Goal: Transaction & Acquisition: Purchase product/service

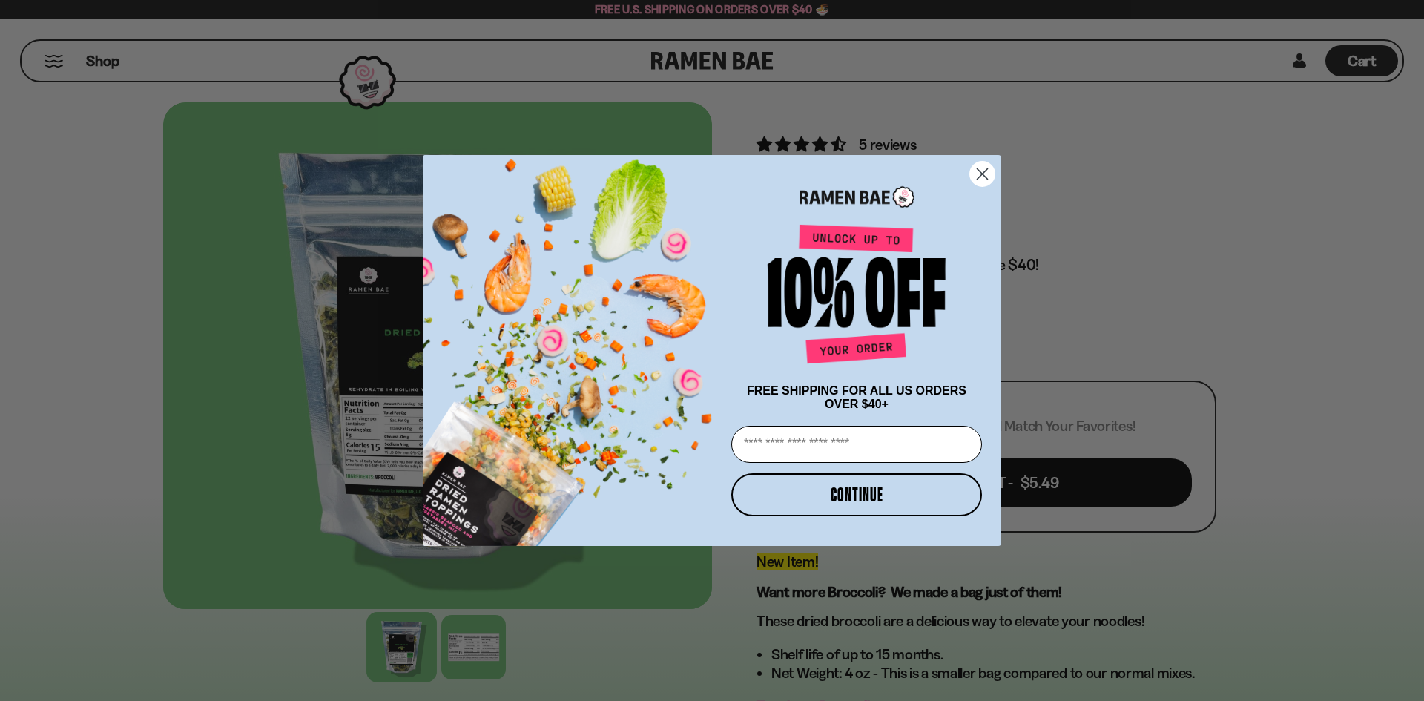
click at [978, 168] on circle "Close dialog" at bounding box center [982, 174] width 24 height 24
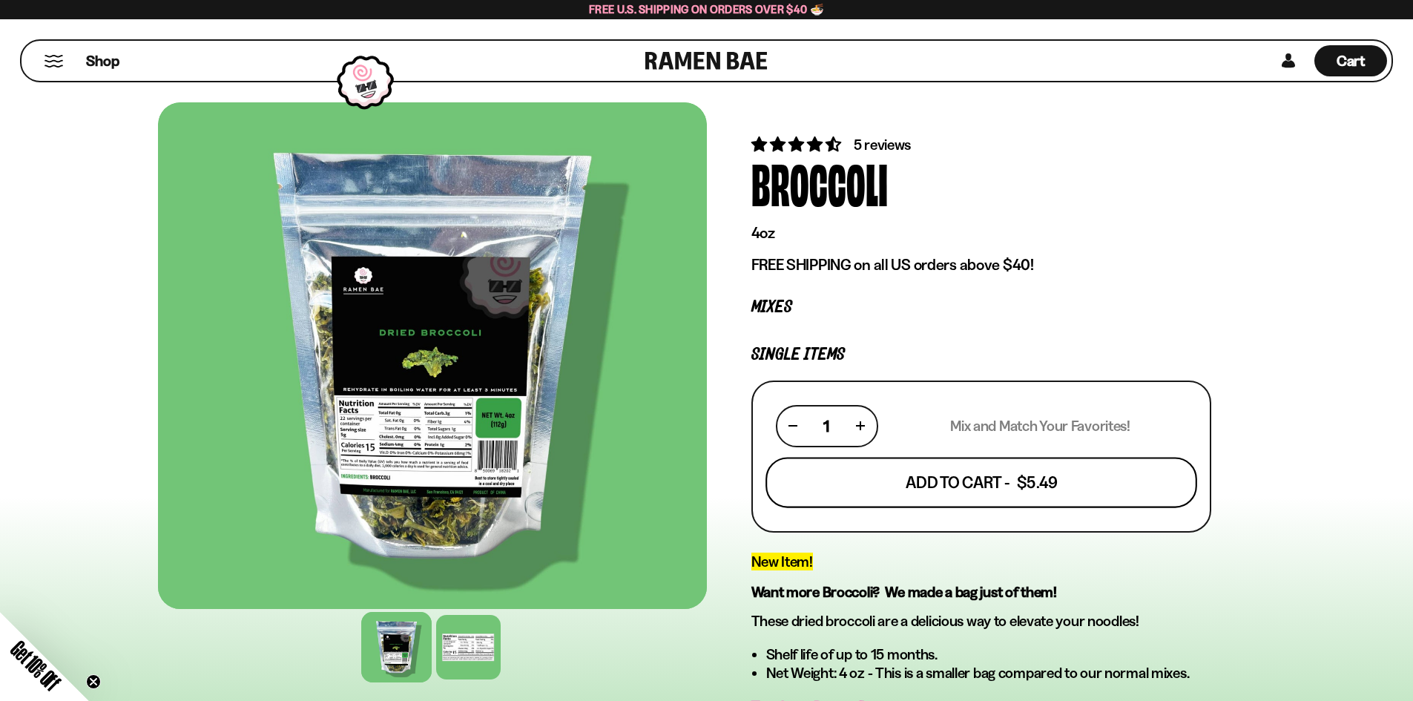
click at [946, 487] on button "Add To Cart - $5.49" at bounding box center [982, 482] width 432 height 50
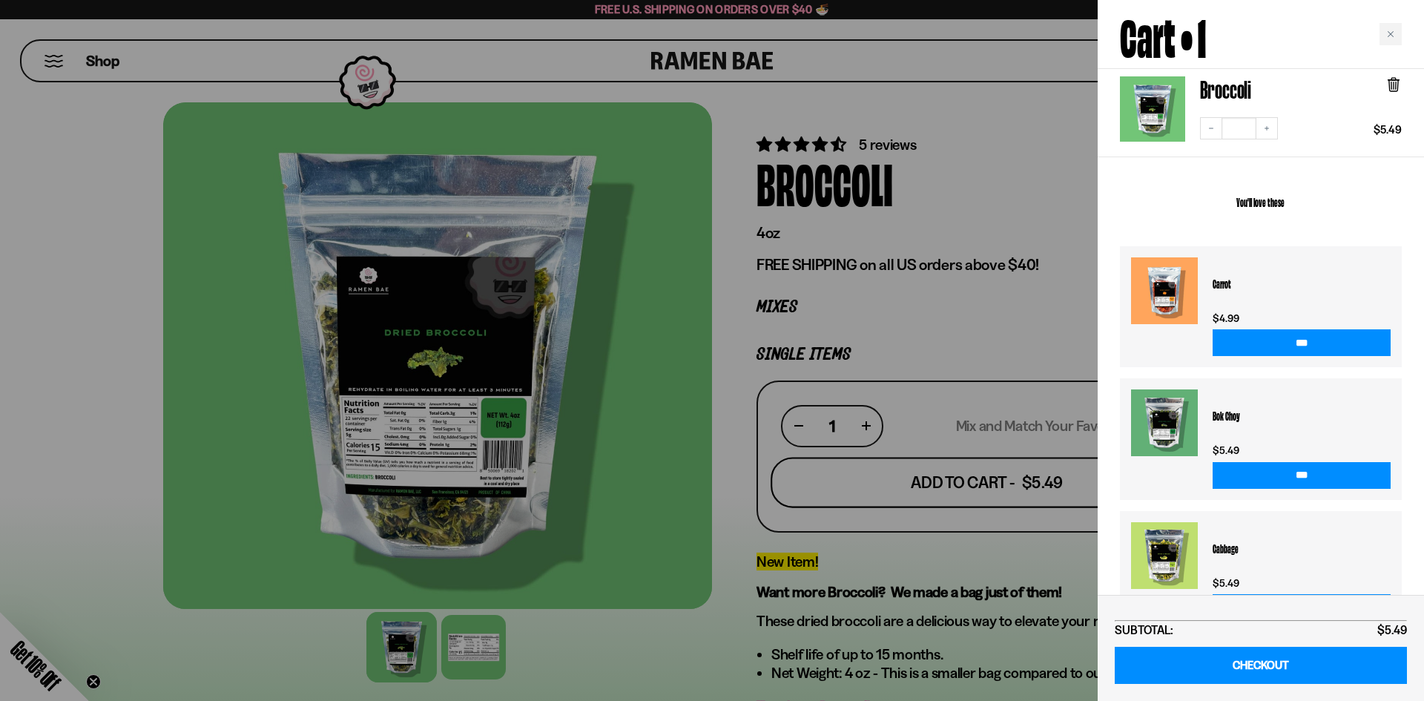
scroll to position [185, 0]
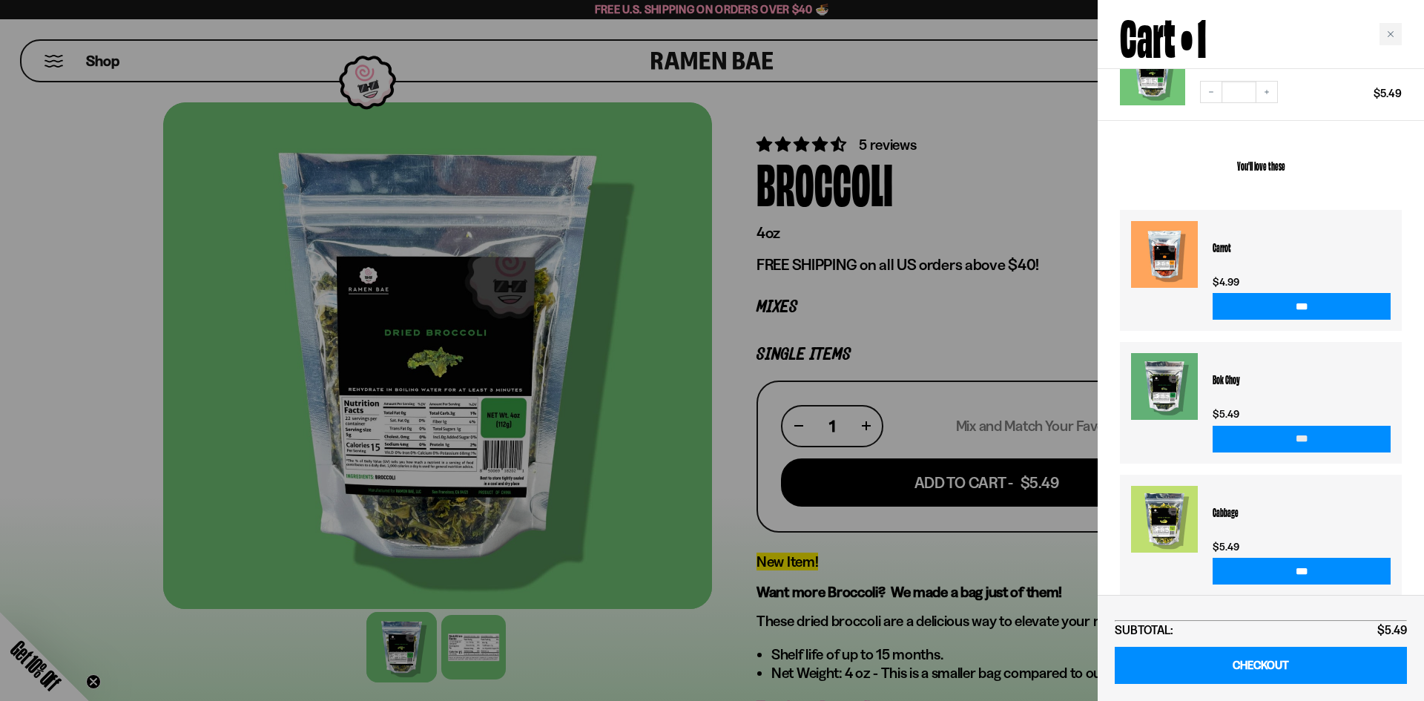
click at [1306, 426] on input "***" at bounding box center [1302, 439] width 178 height 27
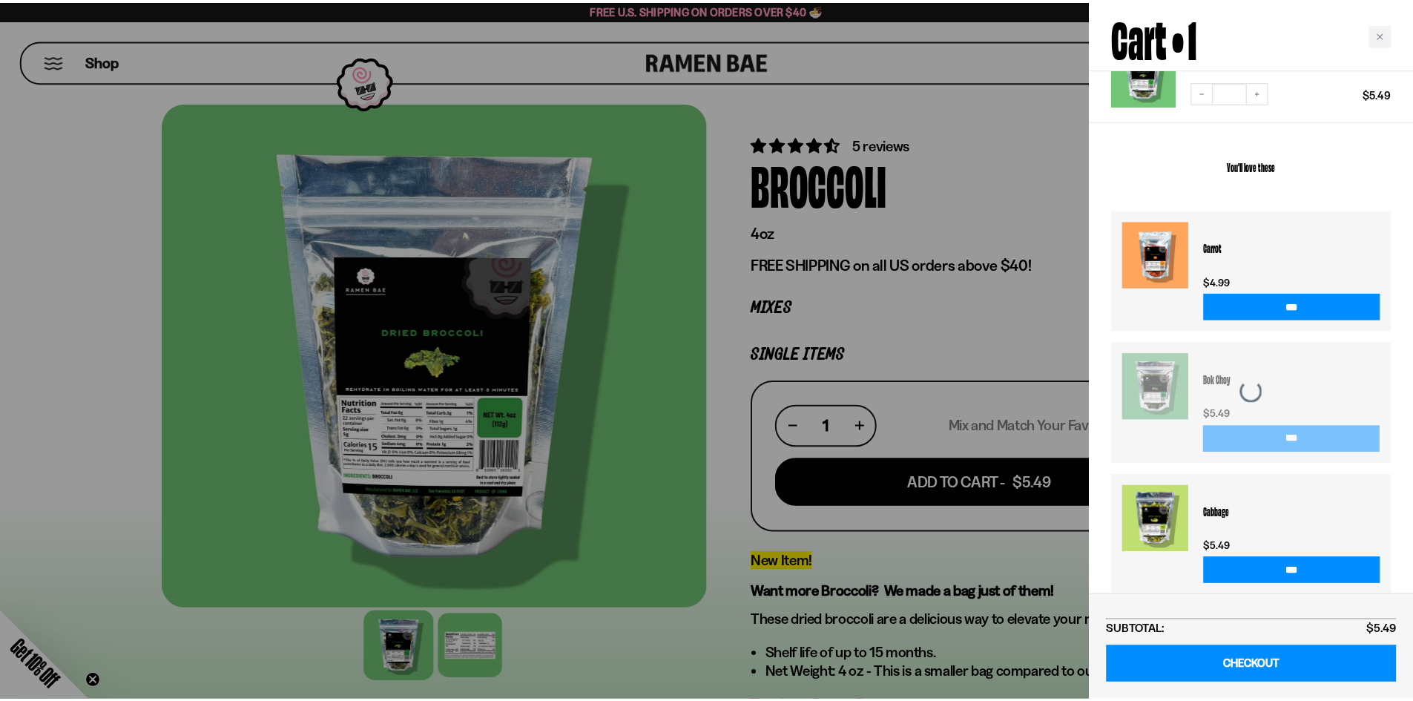
scroll to position [280, 0]
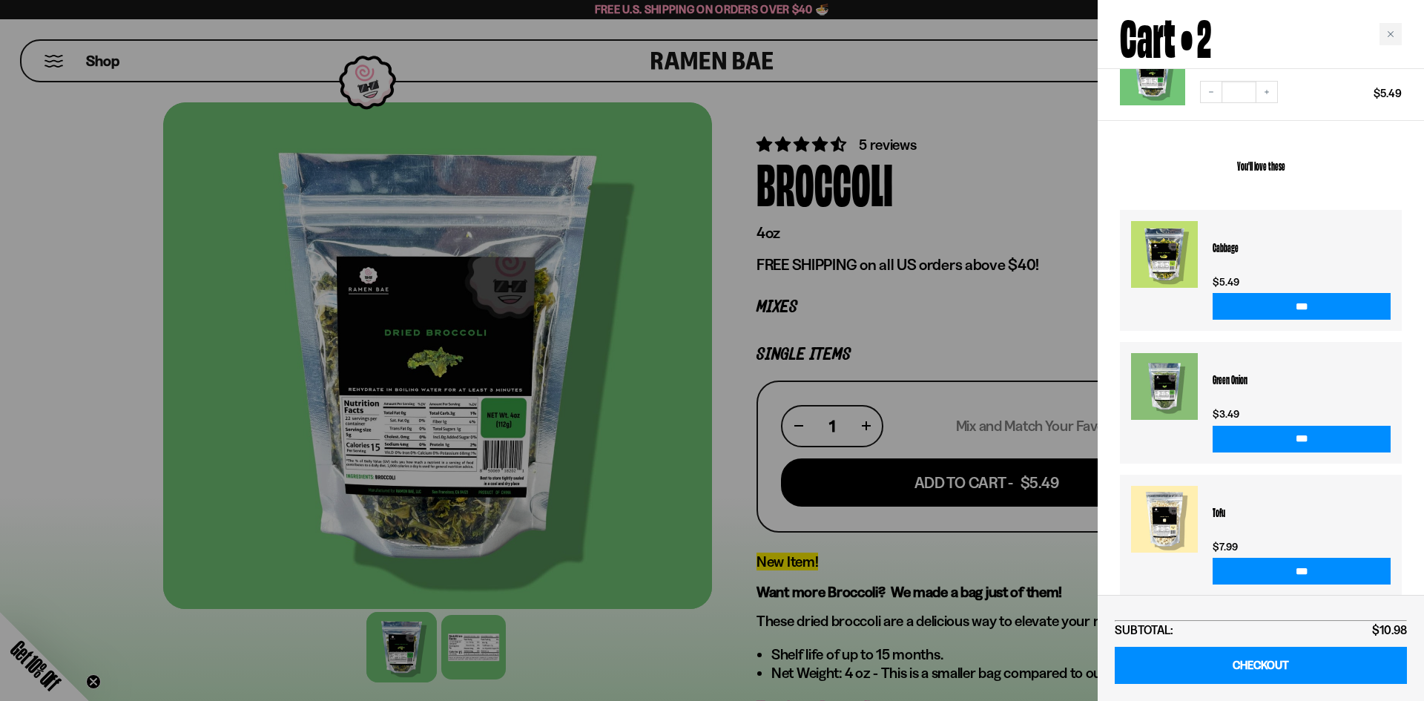
click at [929, 59] on div at bounding box center [712, 350] width 1424 height 701
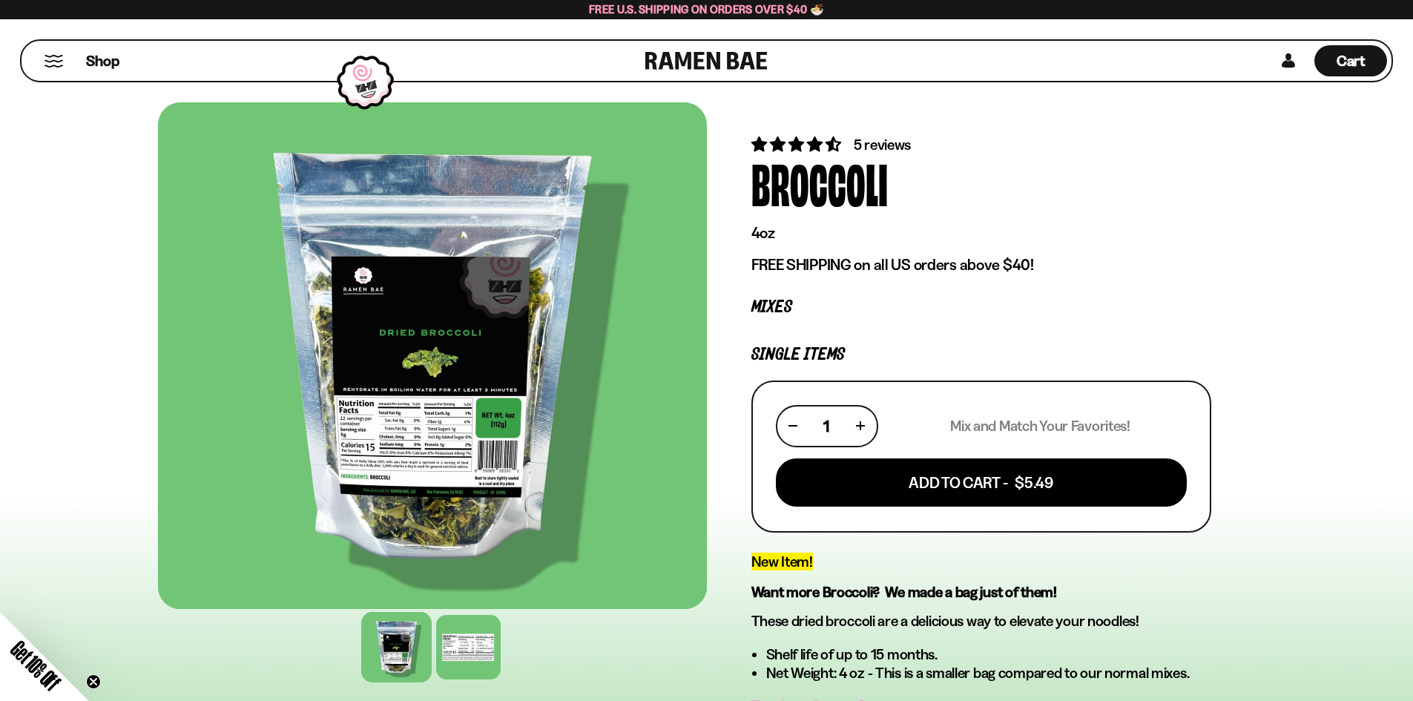
click at [692, 65] on link at bounding box center [706, 61] width 122 height 40
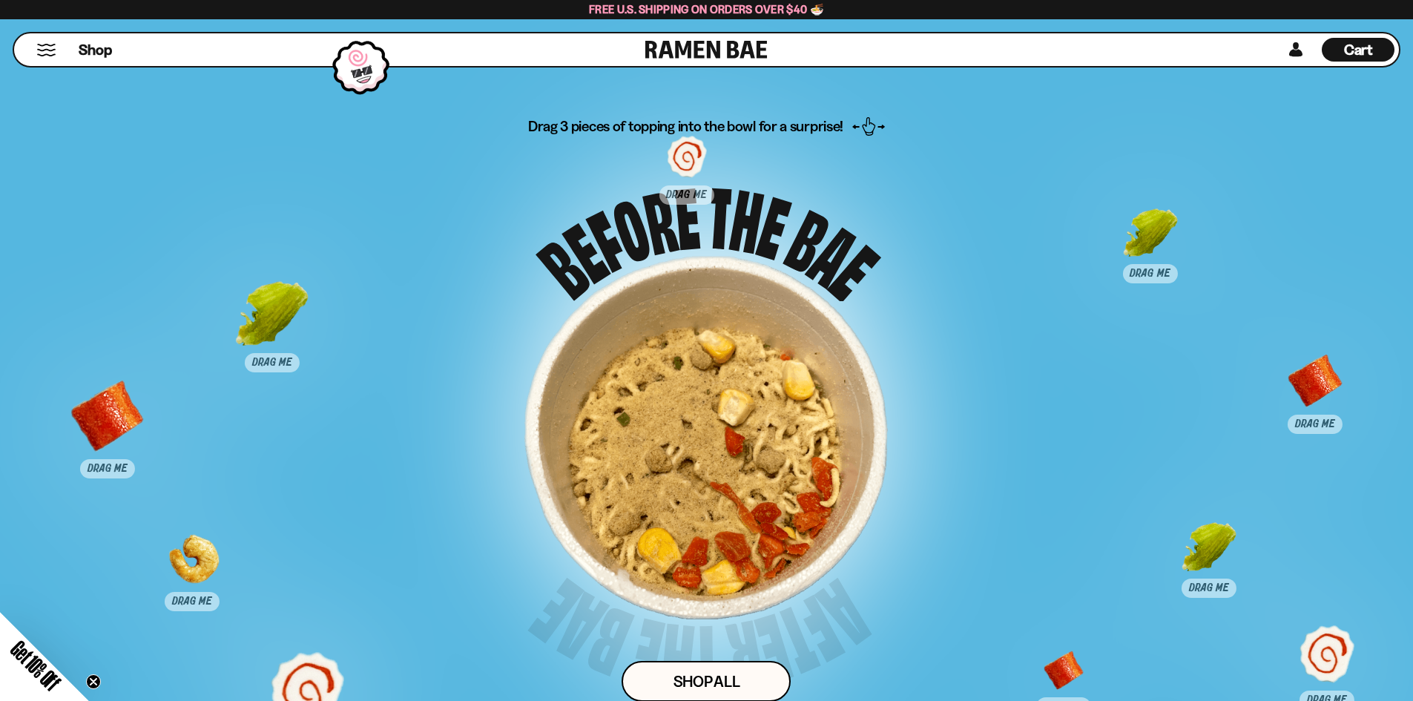
scroll to position [7493, 0]
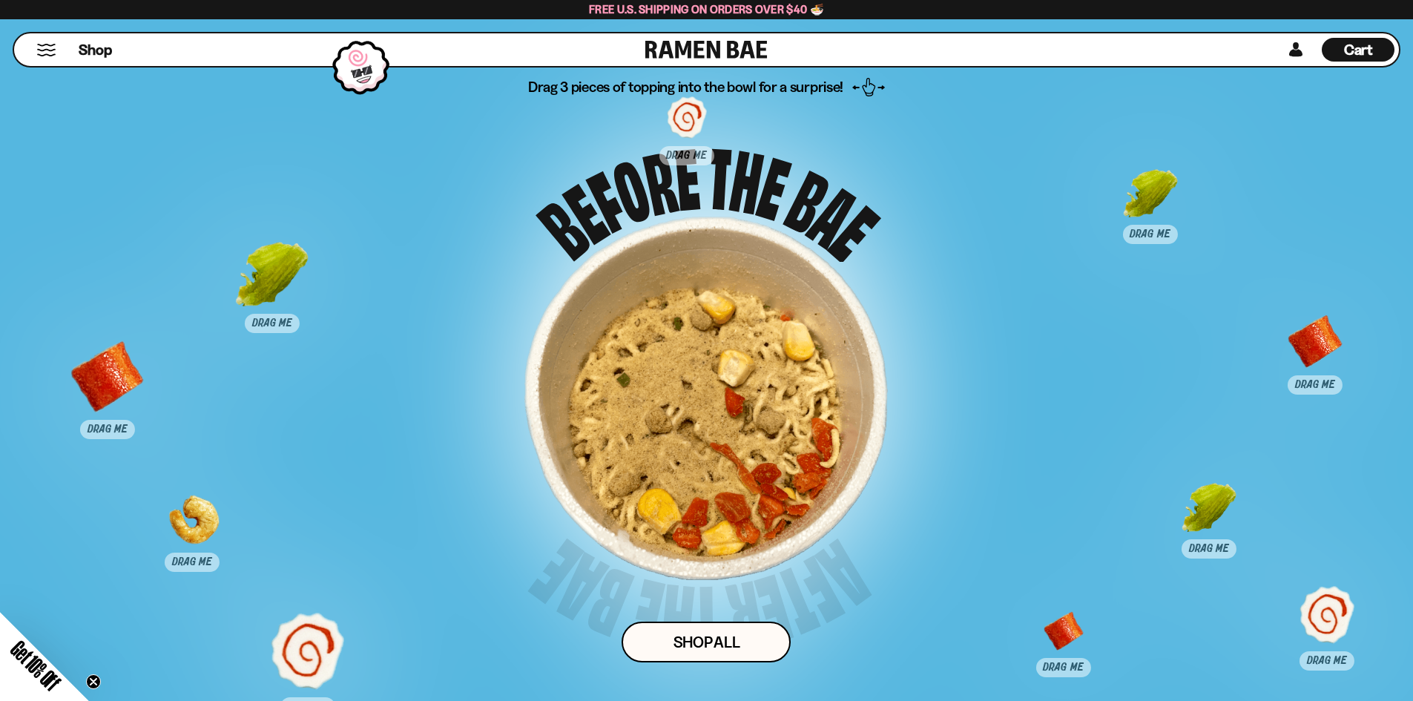
click at [48, 50] on button "Mobile Menu Trigger" at bounding box center [46, 50] width 20 height 13
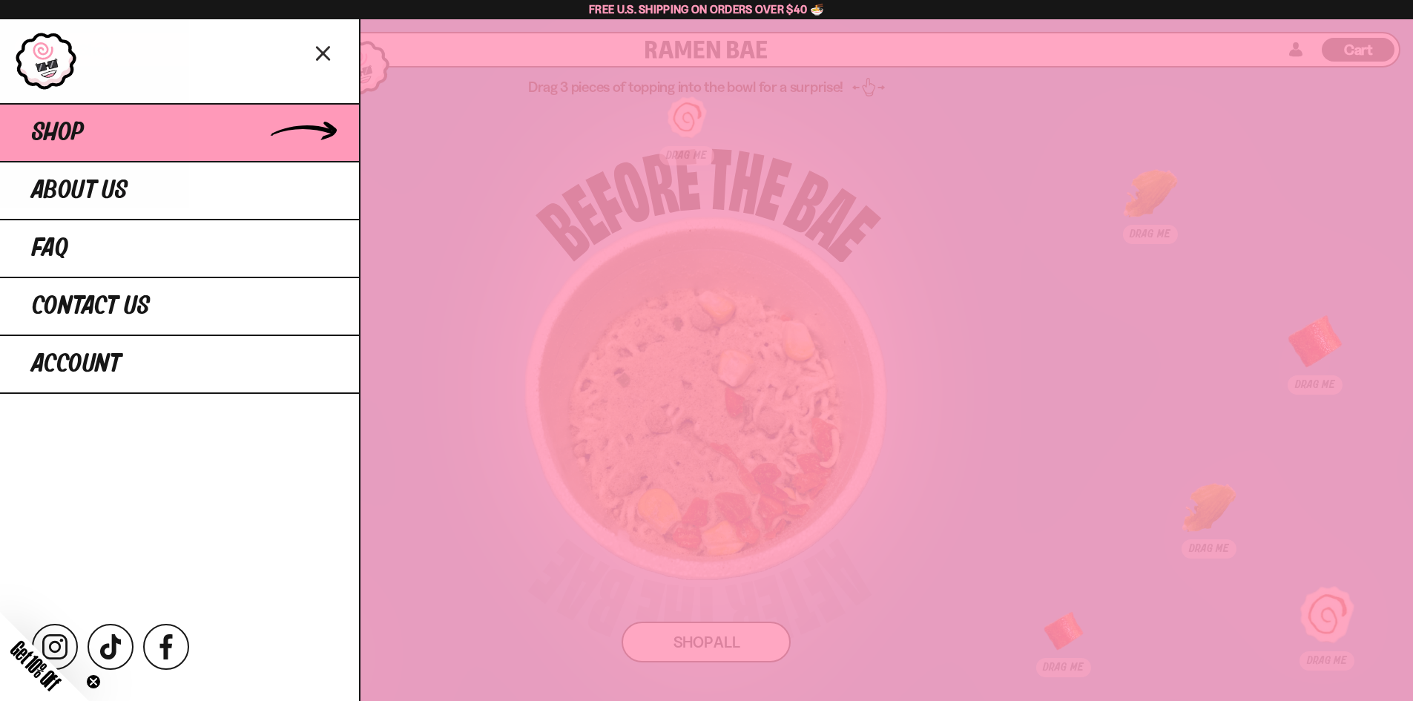
click at [82, 132] on span "Shop" at bounding box center [58, 132] width 52 height 27
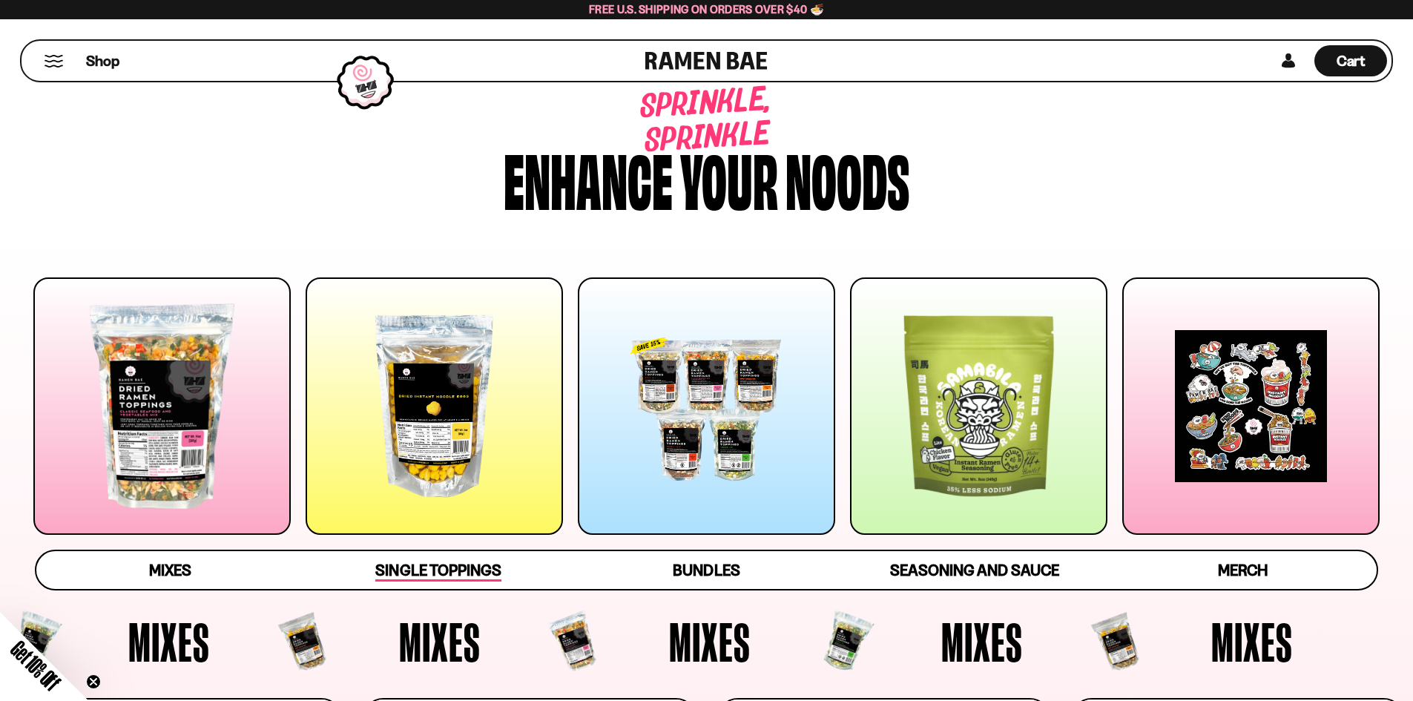
click at [494, 571] on span "Single Toppings" at bounding box center [437, 571] width 125 height 21
click at [460, 571] on span "Single Toppings" at bounding box center [437, 571] width 125 height 21
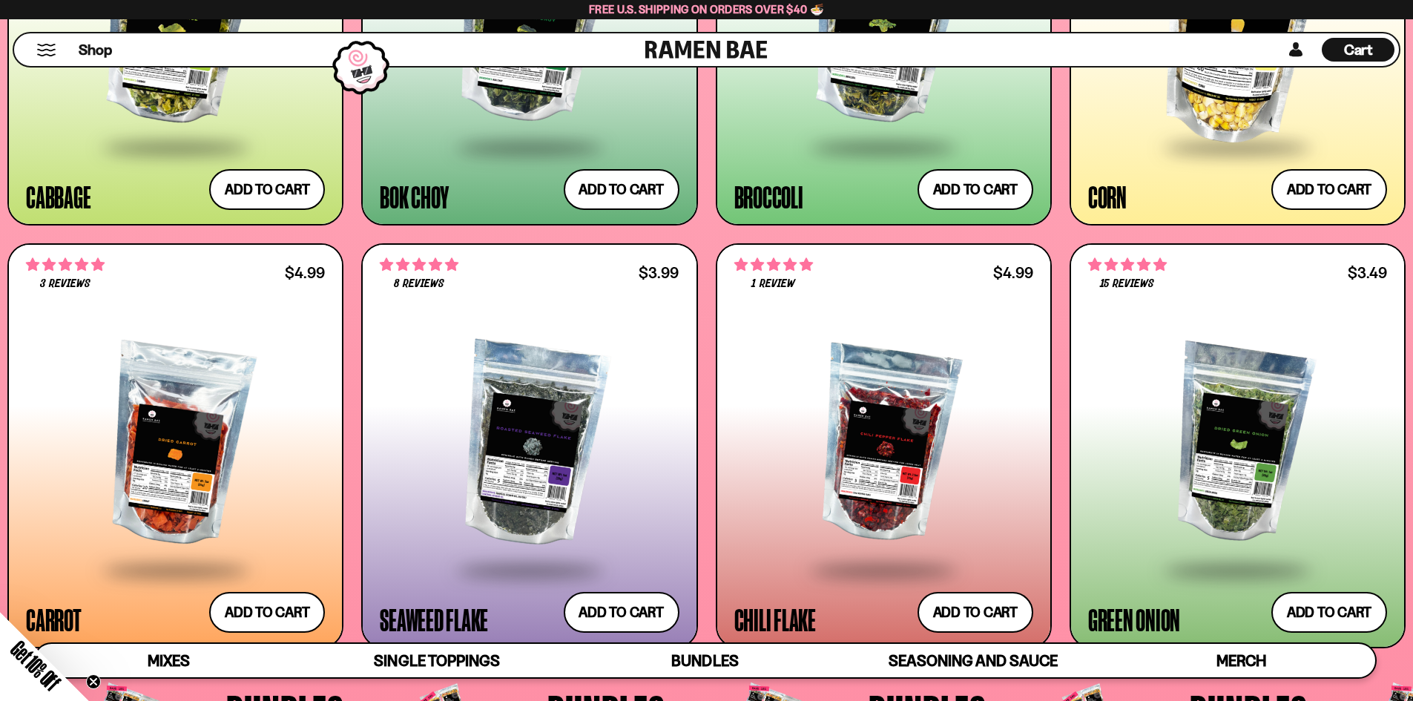
scroll to position [3191, 0]
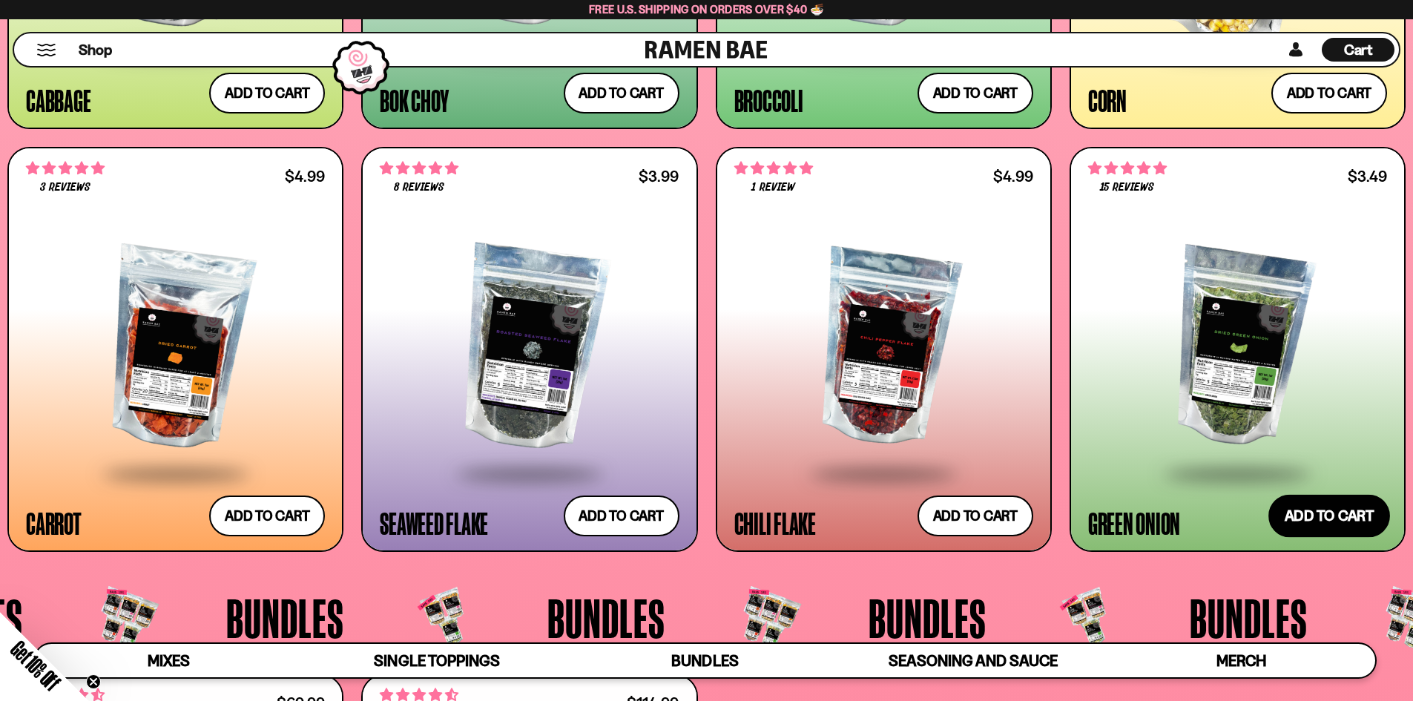
click at [1320, 523] on button "Add to cart Add — Regular price $3.49 Regular price Sale price $3.49 Unit price…" at bounding box center [1330, 515] width 122 height 43
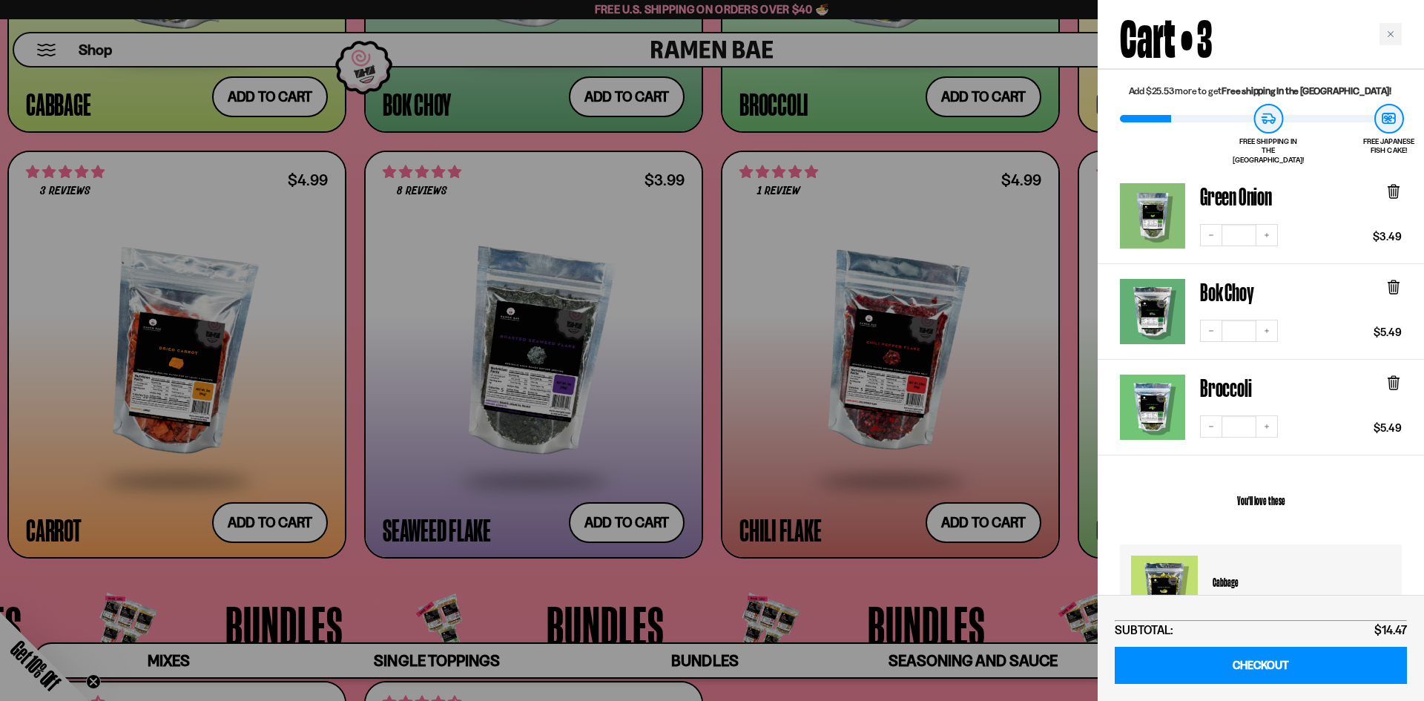
scroll to position [0, 0]
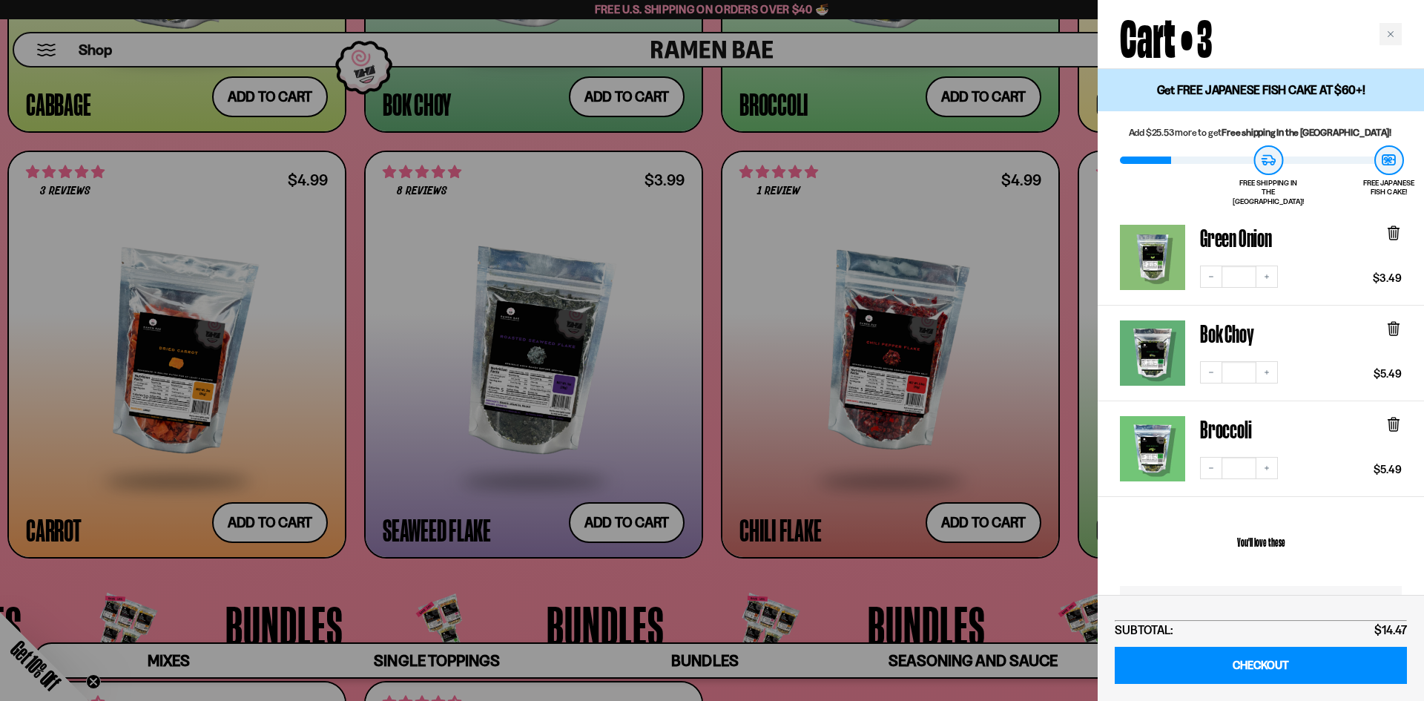
click at [708, 569] on div at bounding box center [712, 350] width 1424 height 701
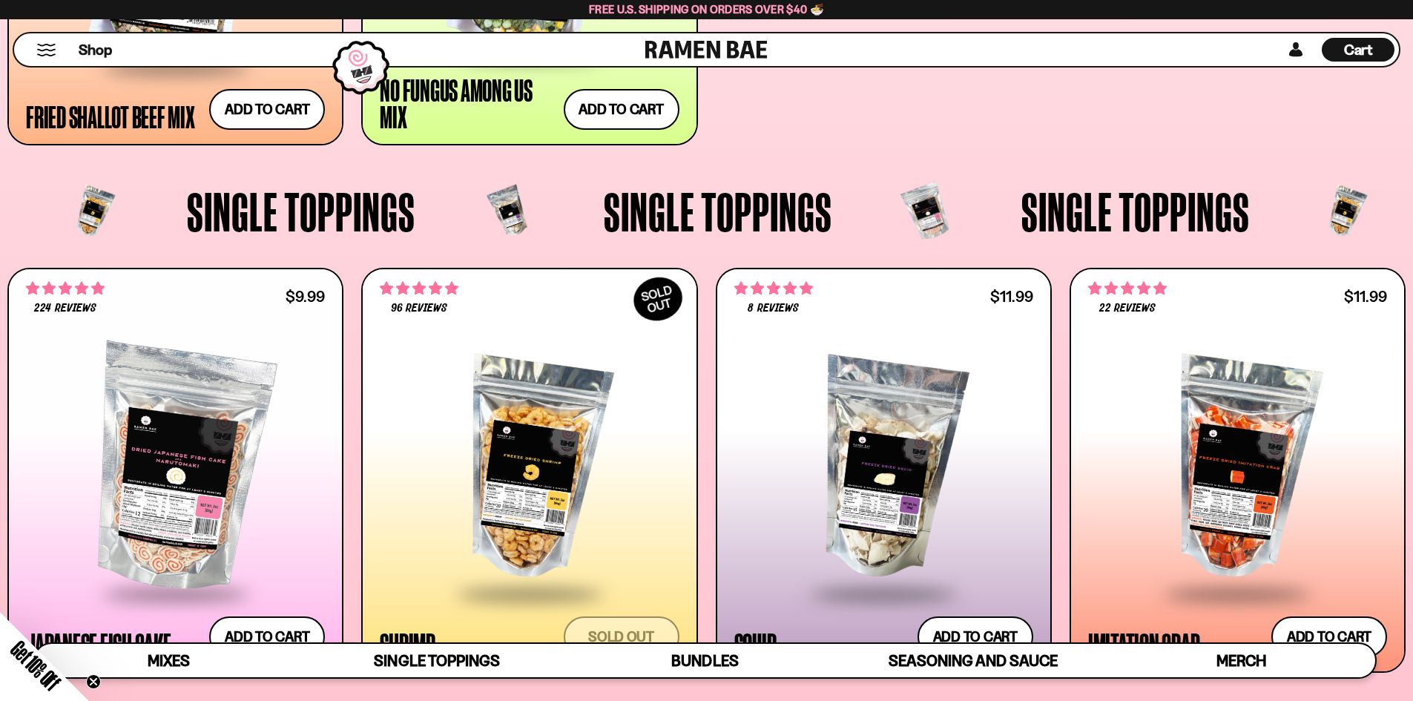
scroll to position [1188, 0]
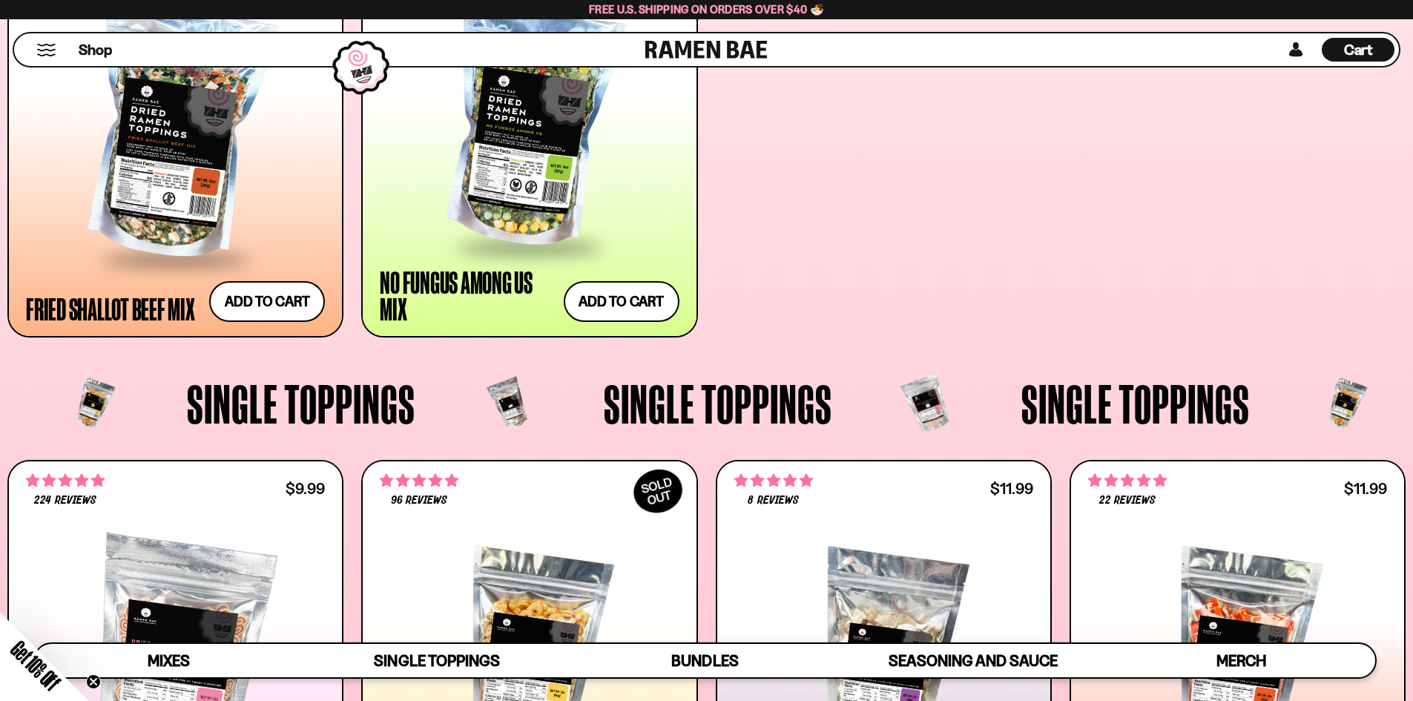
click at [1348, 42] on span "Cart" at bounding box center [1358, 50] width 29 height 18
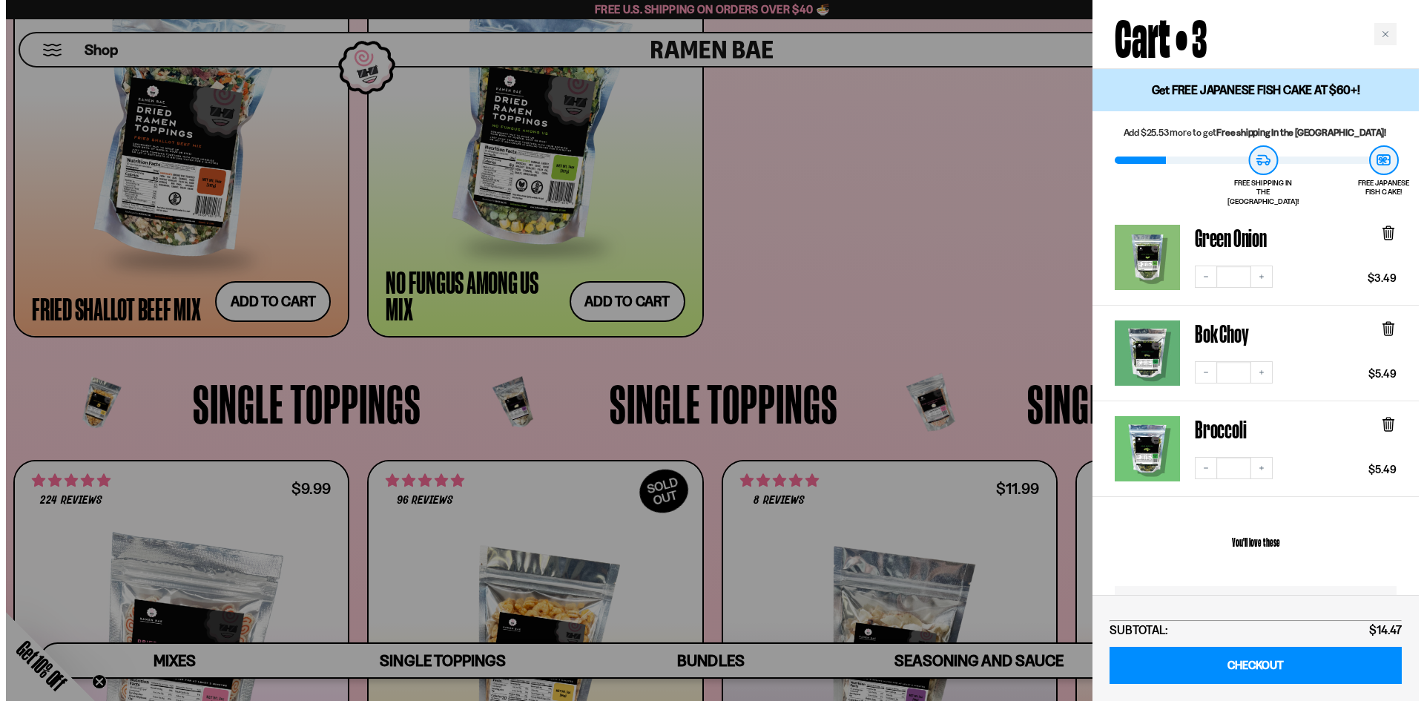
scroll to position [1193, 0]
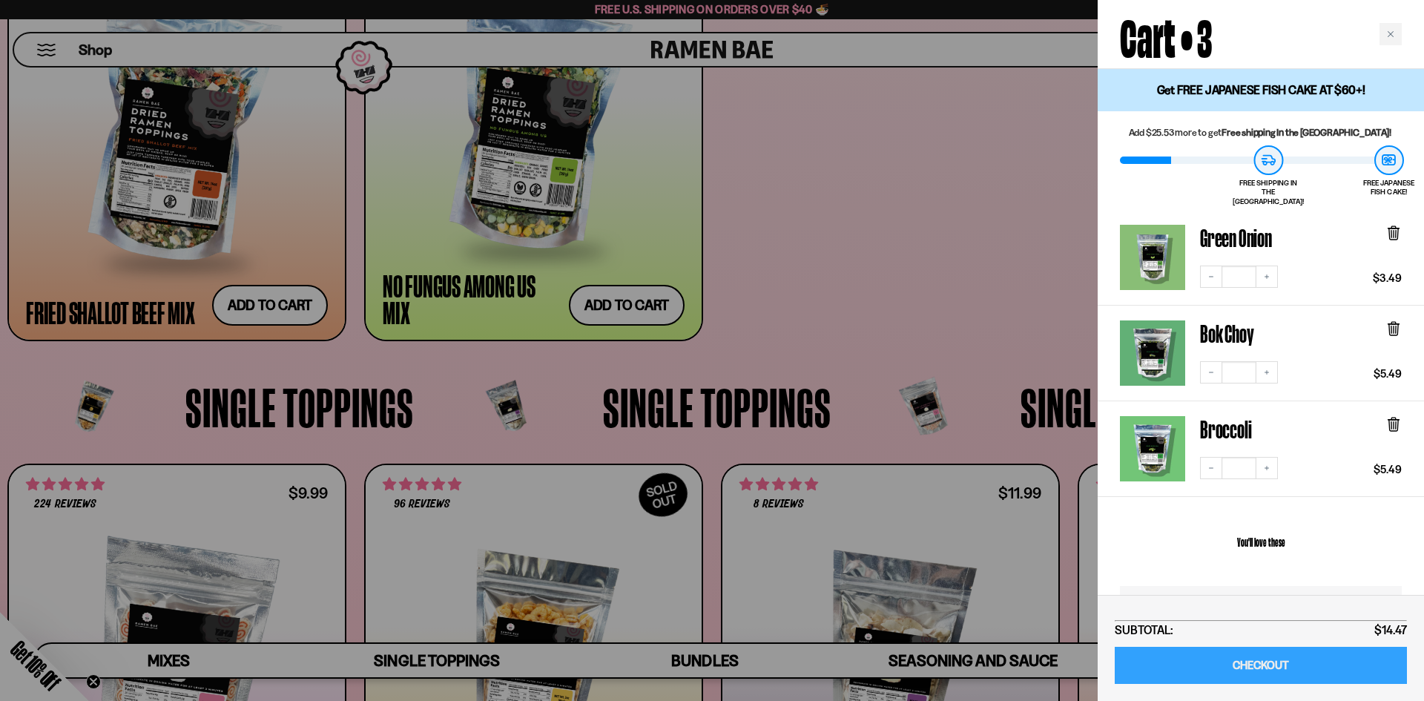
click at [1222, 665] on link "CHECKOUT" at bounding box center [1261, 666] width 292 height 38
click at [1394, 226] on icon at bounding box center [1394, 231] width 4 height 11
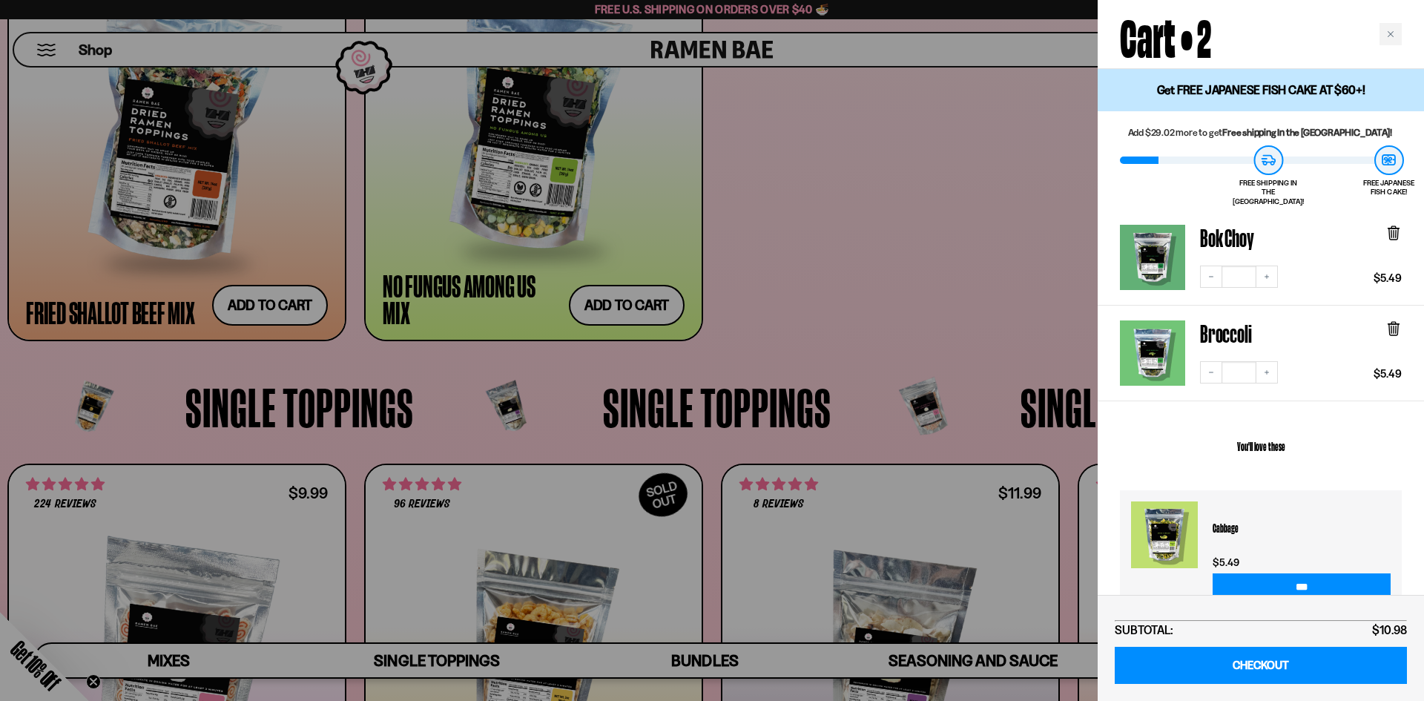
click at [1390, 228] on icon at bounding box center [1394, 233] width 9 height 11
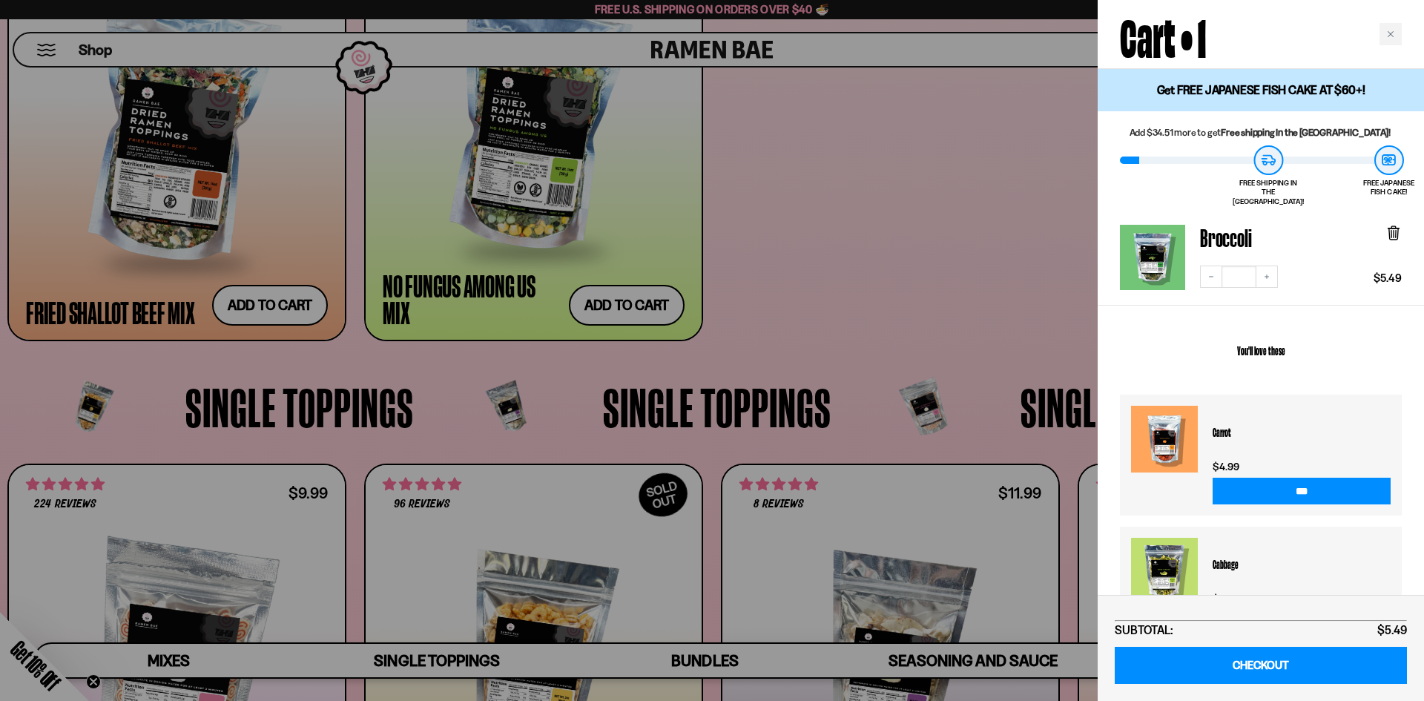
click at [979, 308] on div at bounding box center [712, 350] width 1424 height 701
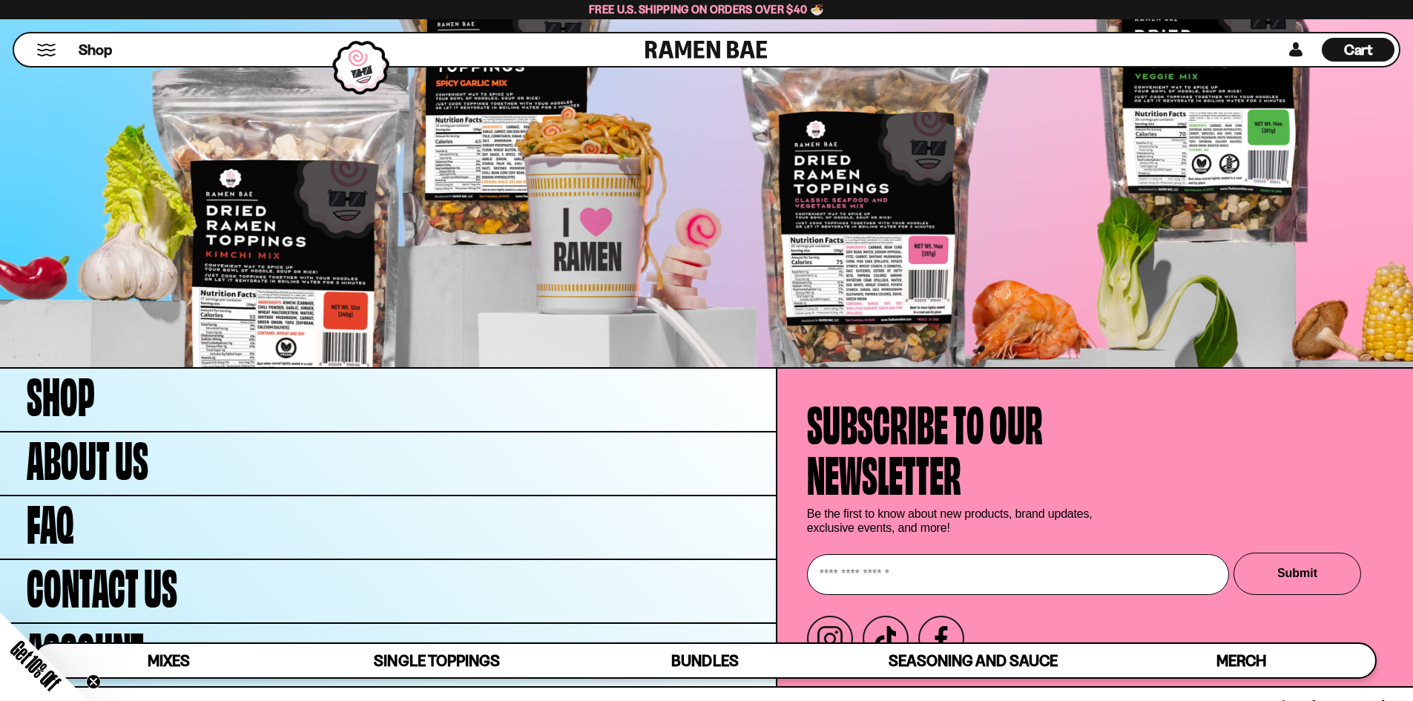
scroll to position [5905, 0]
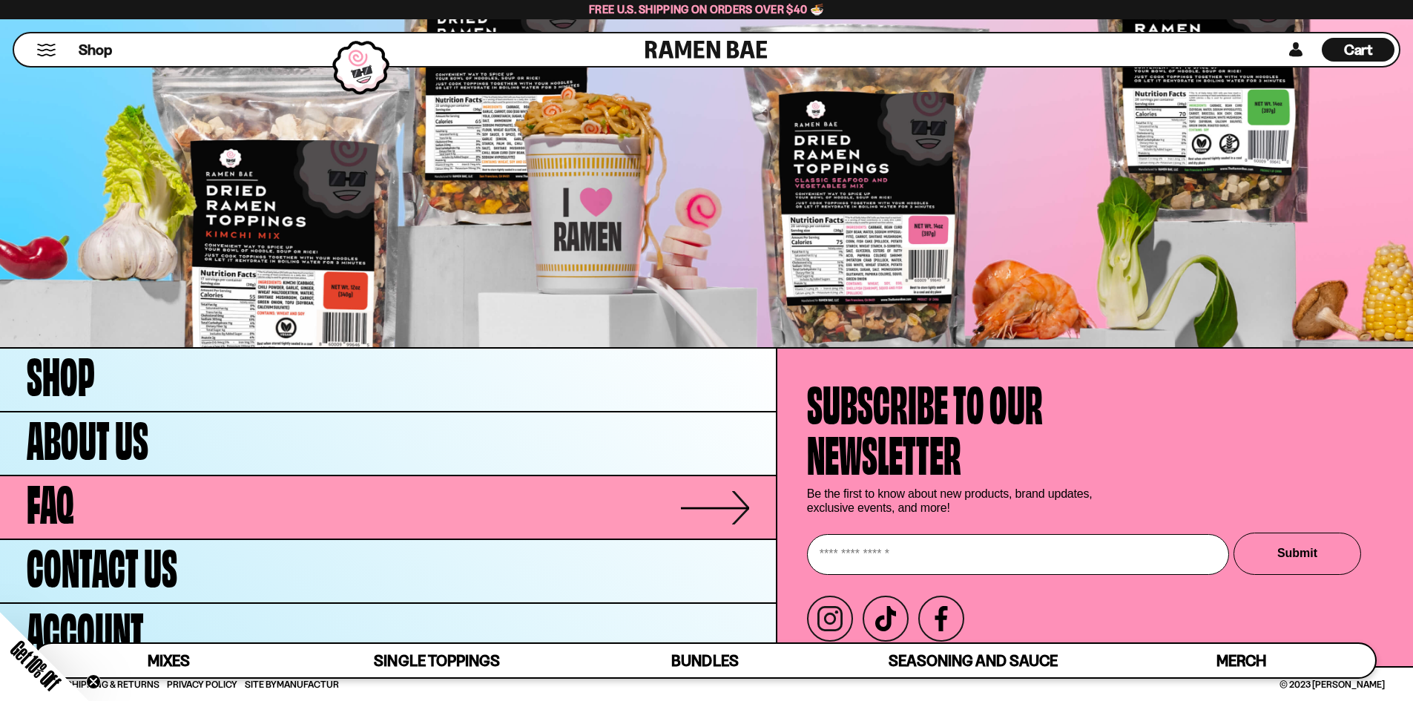
click at [284, 516] on link "FAQ" at bounding box center [388, 507] width 776 height 62
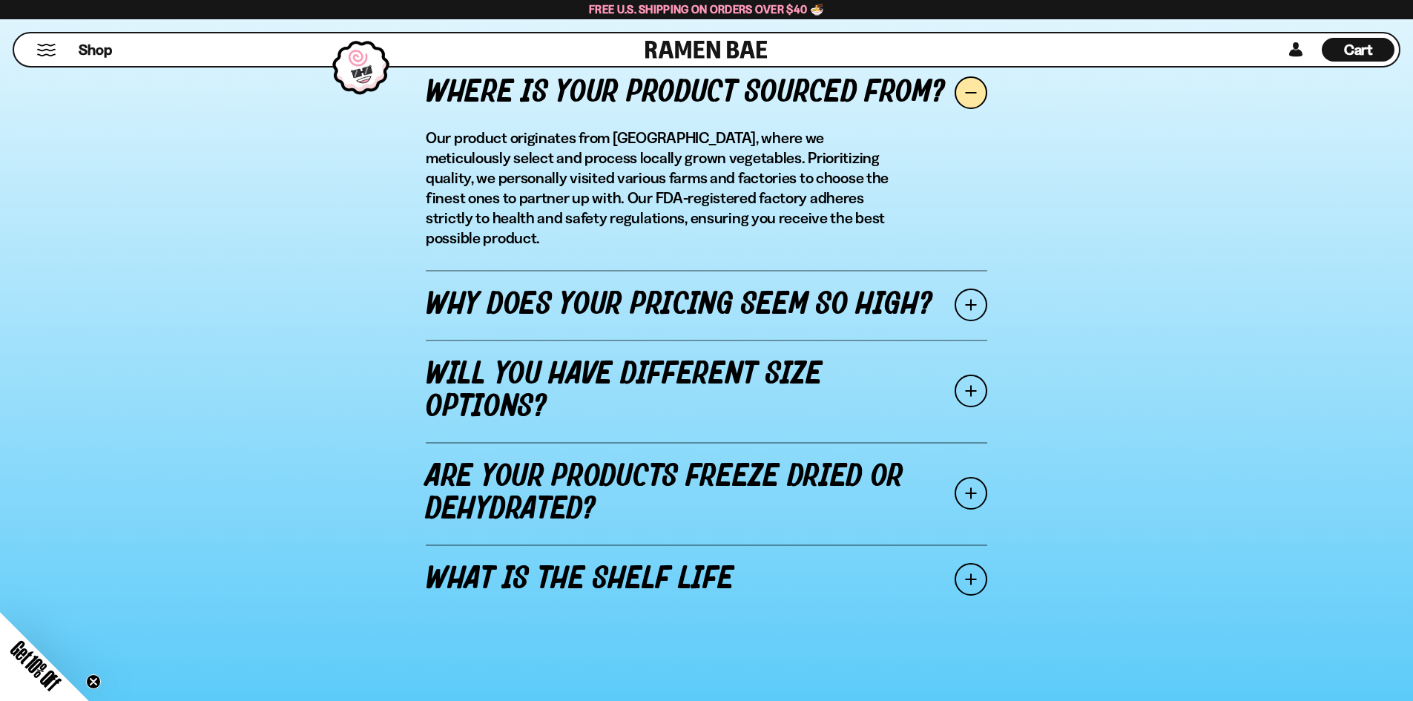
scroll to position [1781, 0]
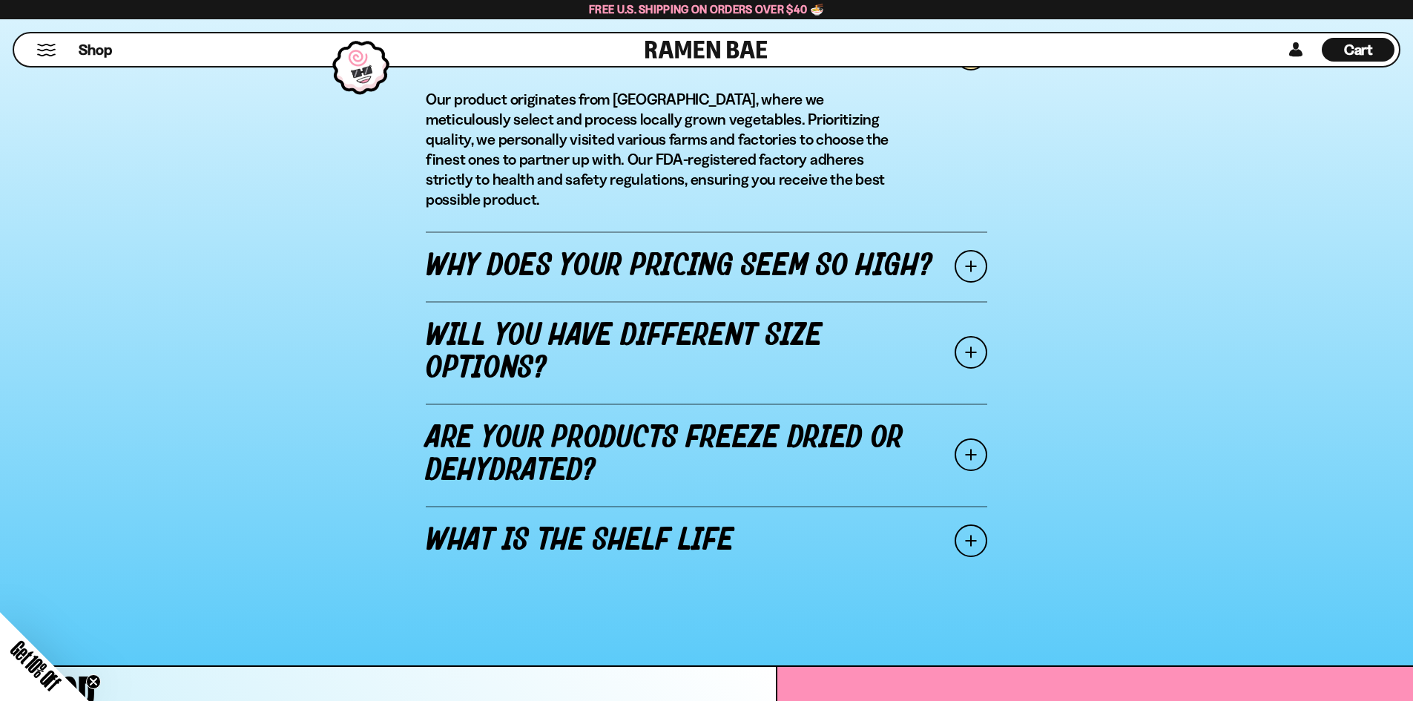
click at [972, 336] on span at bounding box center [971, 352] width 33 height 33
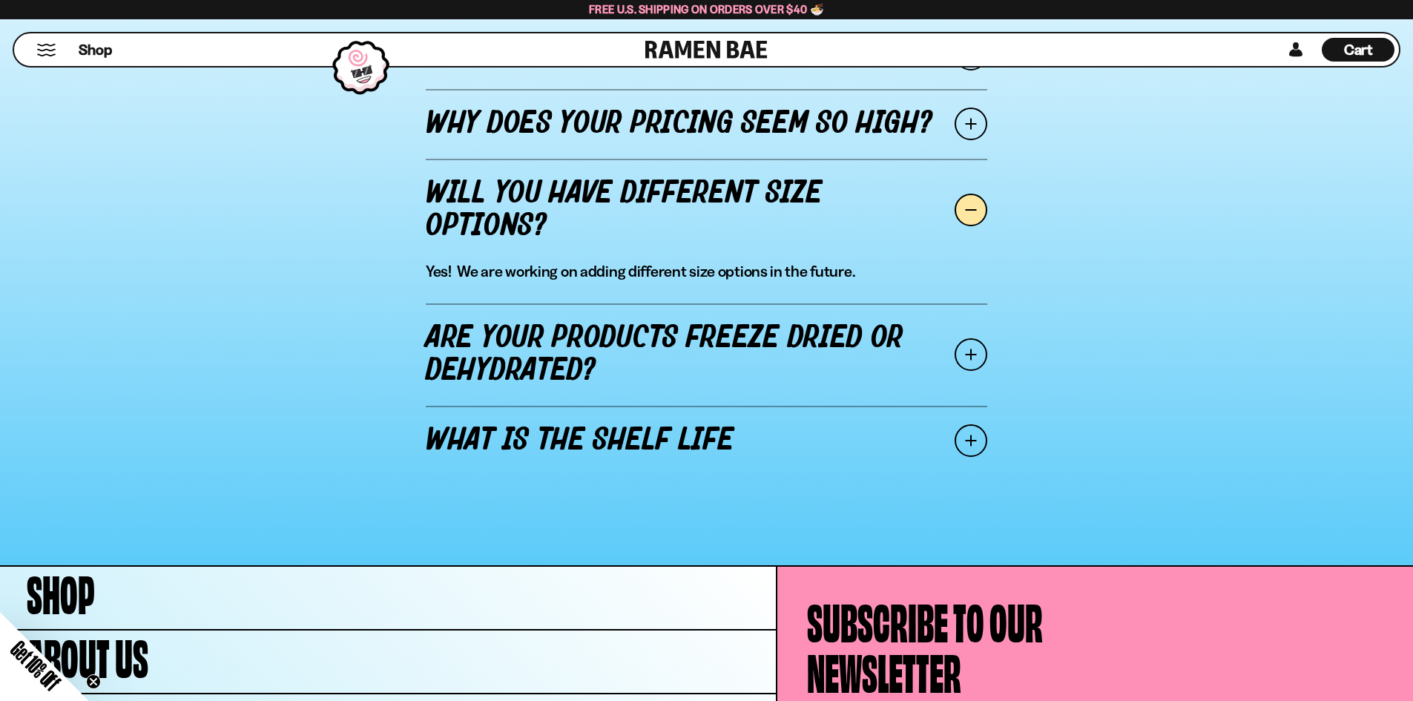
click at [968, 345] on span at bounding box center [971, 354] width 33 height 33
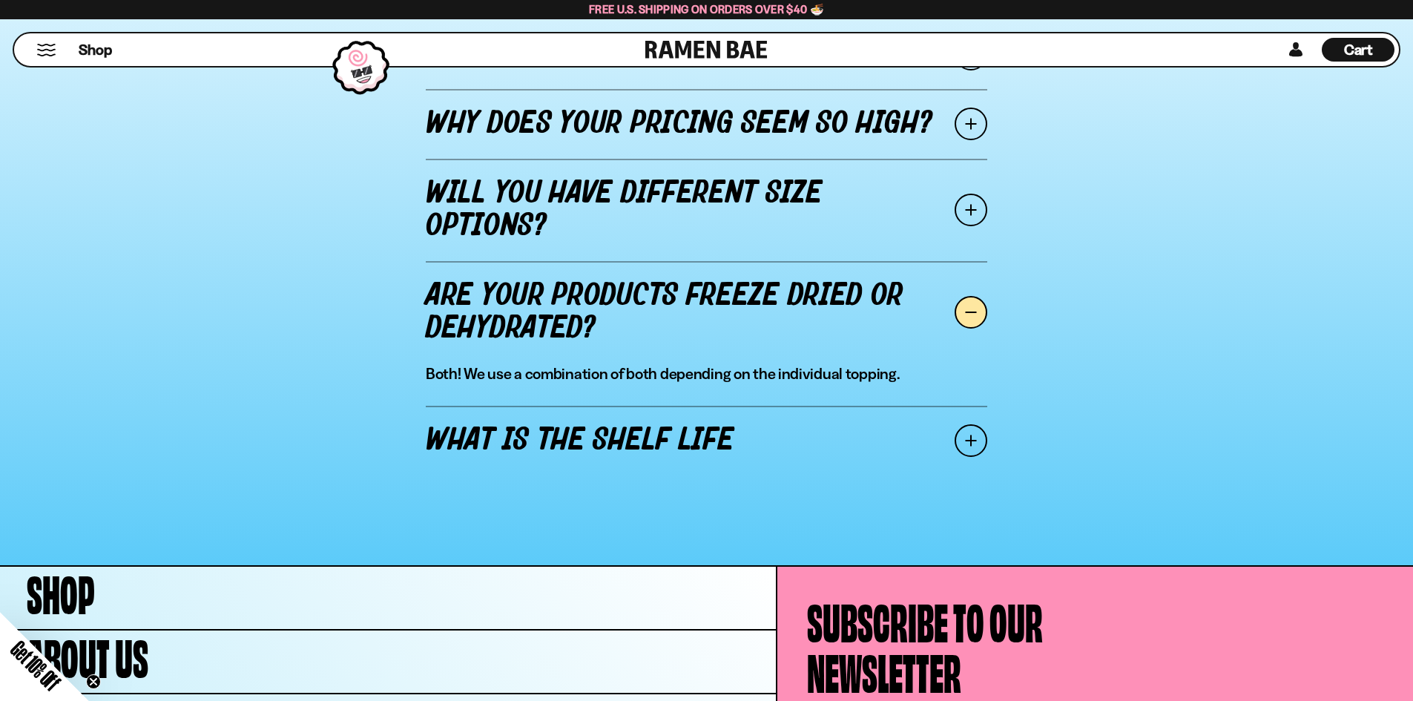
click at [965, 438] on span at bounding box center [971, 440] width 33 height 33
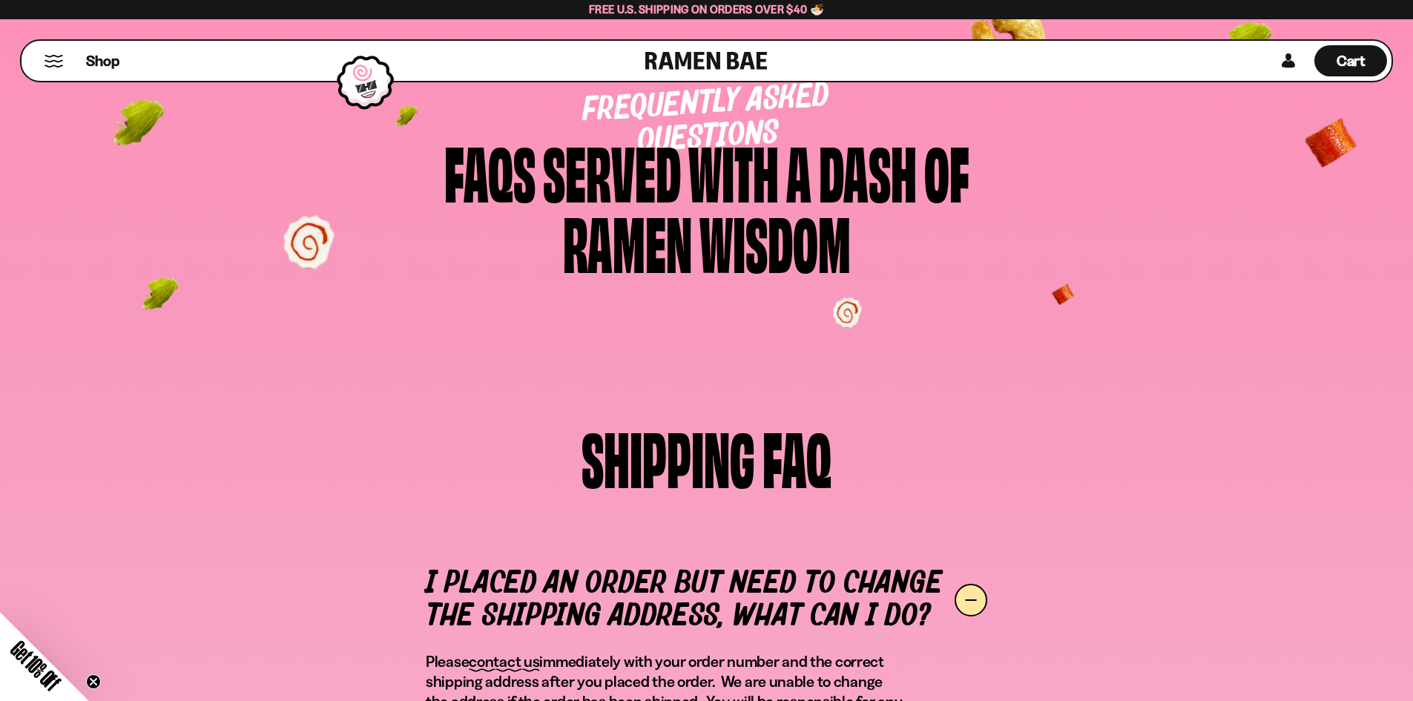
scroll to position [0, 0]
